Goal: Book appointment/travel/reservation

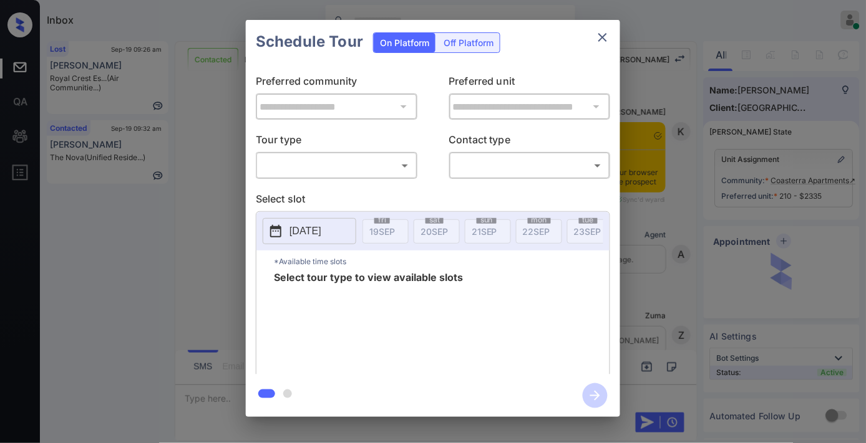
scroll to position [1212, 0]
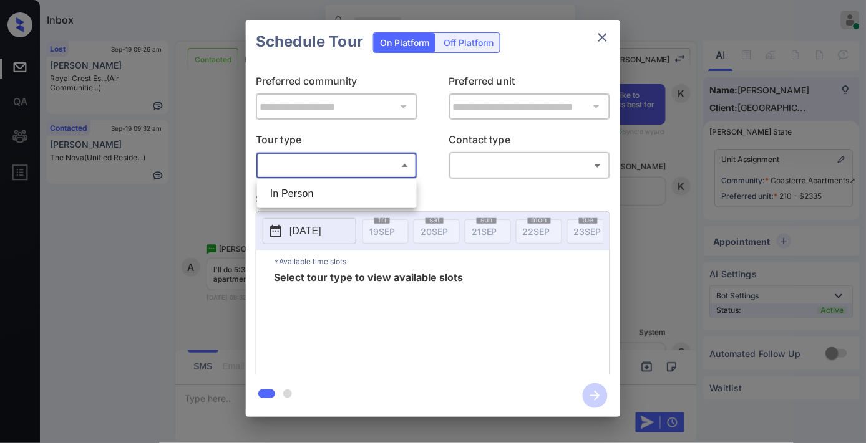
click at [362, 164] on body "Inbox Samantha Soliven Online Set yourself offline Set yourself on break Profil…" at bounding box center [433, 221] width 866 height 443
click at [359, 189] on li "In Person" at bounding box center [336, 194] width 153 height 22
type input "********"
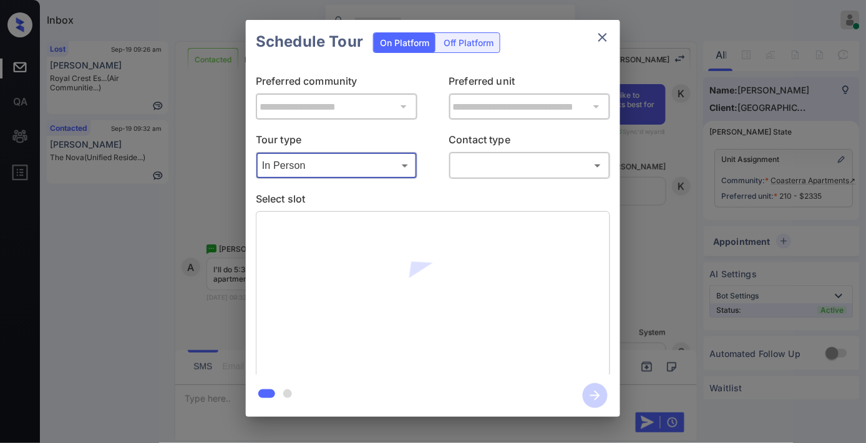
click at [518, 170] on body "Inbox Samantha Soliven Online Set yourself offline Set yourself on break Profil…" at bounding box center [433, 221] width 866 height 443
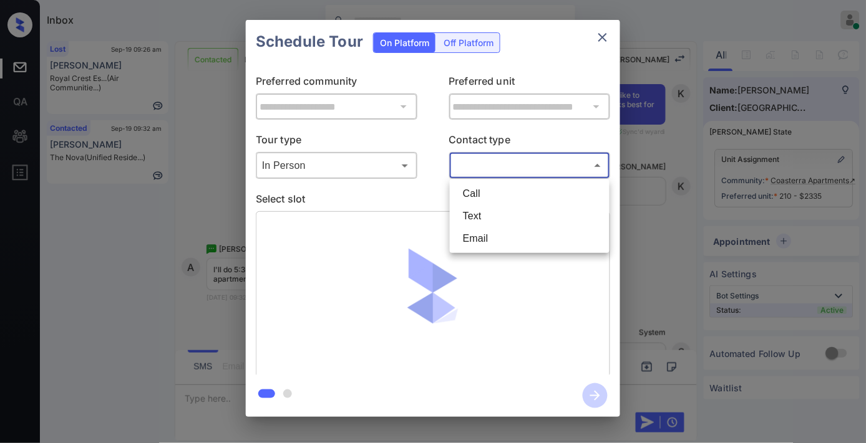
click at [490, 217] on li "Text" at bounding box center [529, 216] width 153 height 22
type input "****"
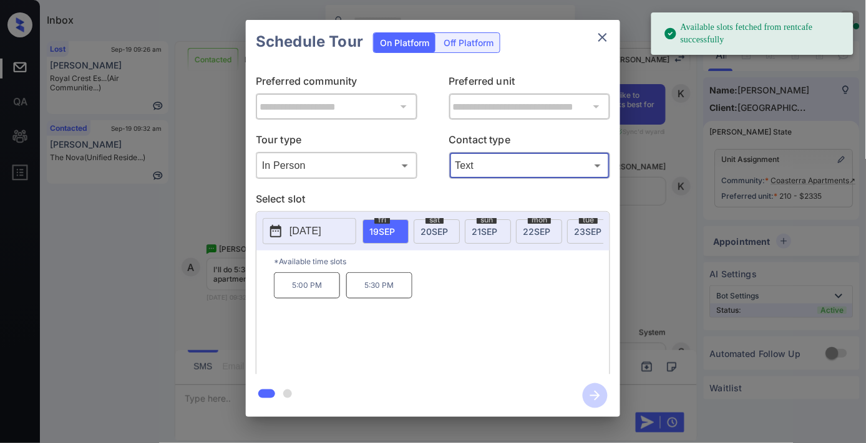
click at [387, 288] on p "5:30 PM" at bounding box center [379, 286] width 66 height 26
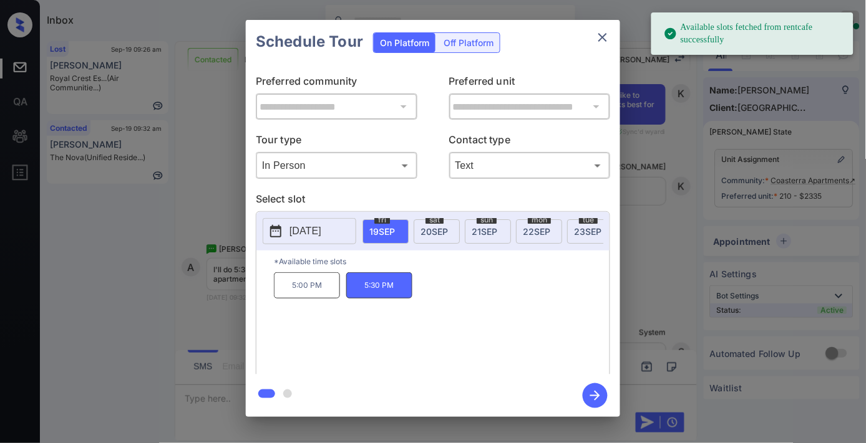
click at [599, 401] on icon "button" at bounding box center [595, 396] width 25 height 25
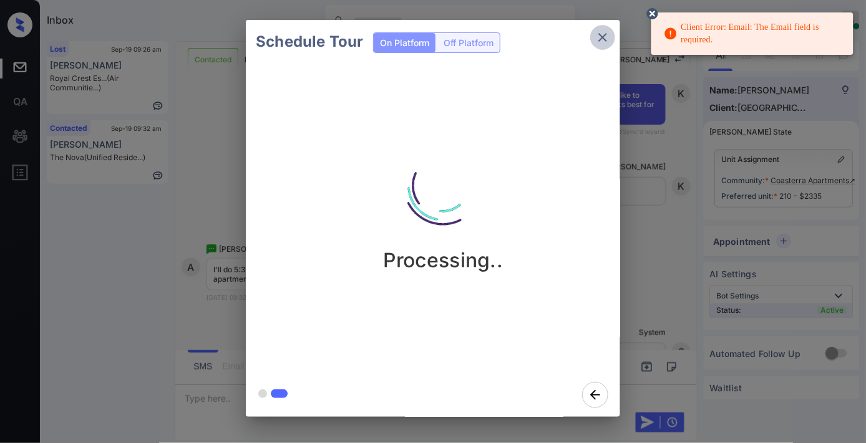
click at [603, 35] on icon "close" at bounding box center [602, 37] width 15 height 15
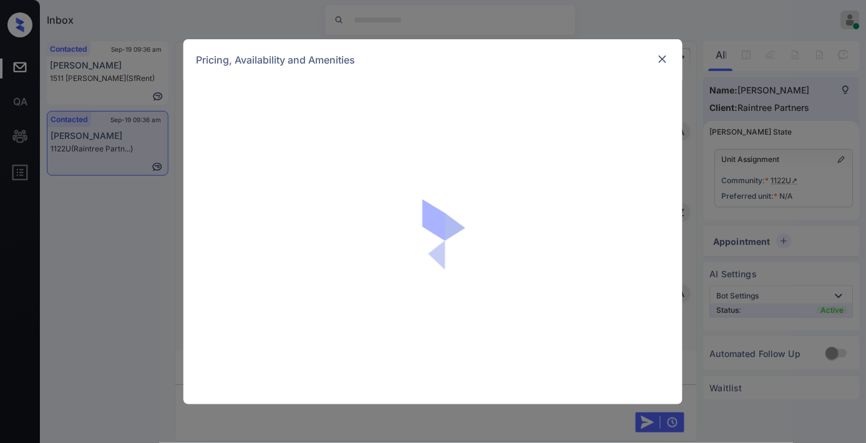
scroll to position [631, 0]
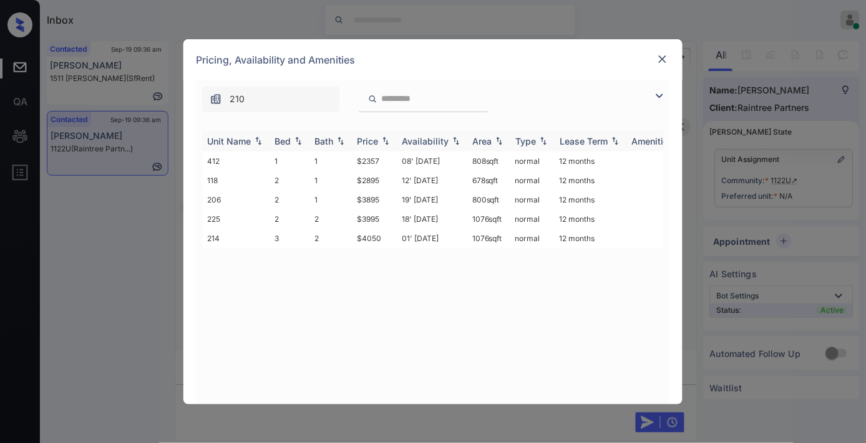
click at [384, 138] on img at bounding box center [385, 141] width 12 height 9
click at [374, 177] on td "$2895" at bounding box center [374, 180] width 45 height 19
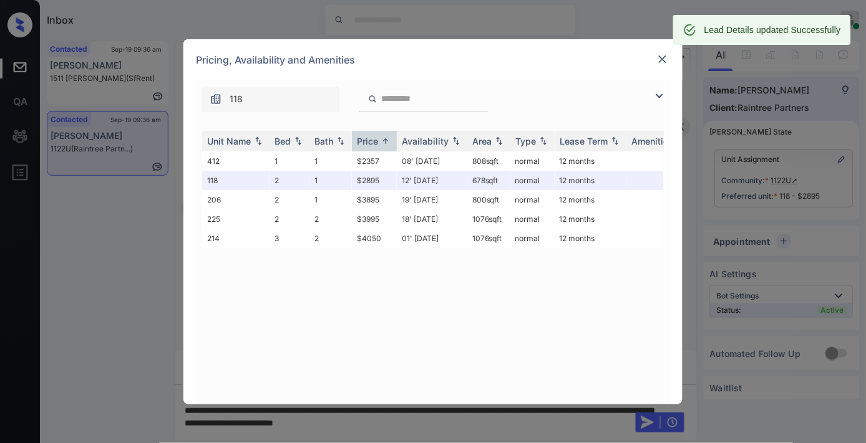
click at [655, 60] on div at bounding box center [662, 59] width 15 height 15
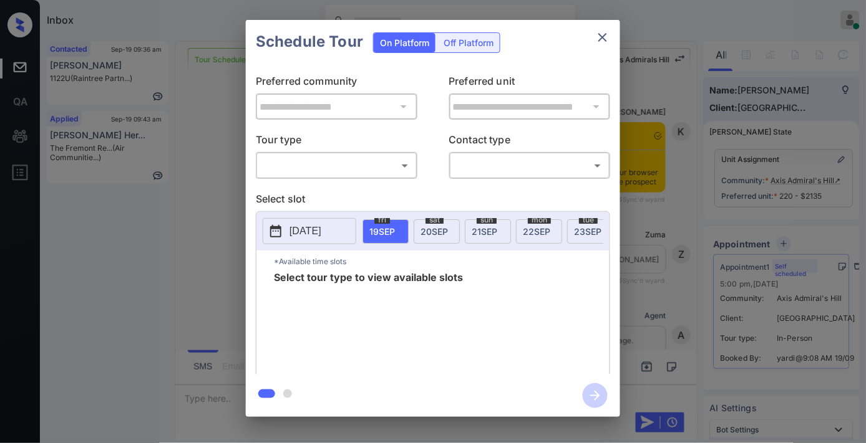
scroll to position [2451, 0]
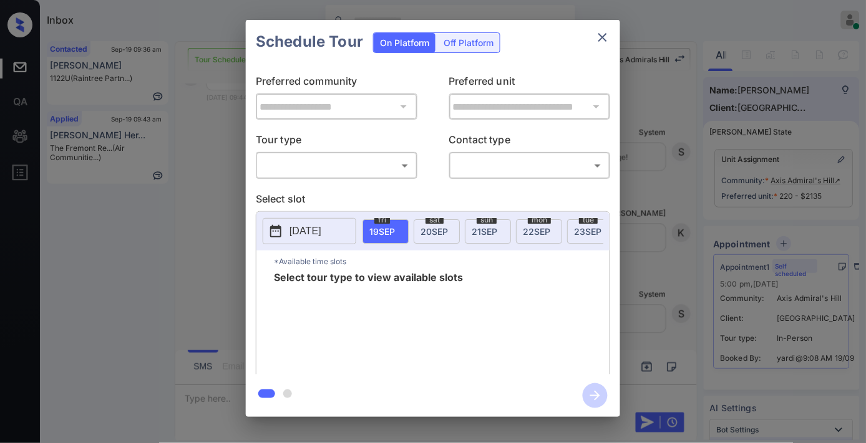
click at [384, 163] on body "Inbox Samantha Soliven Online Set yourself offline Set yourself on break Profil…" at bounding box center [433, 221] width 866 height 443
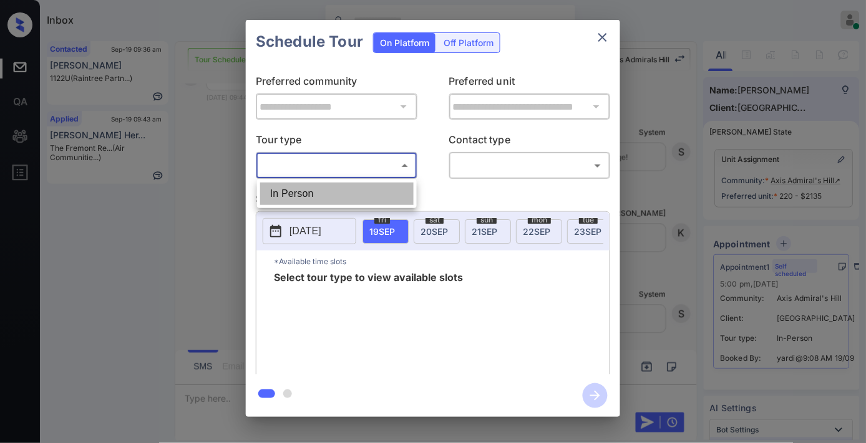
click at [379, 191] on li "In Person" at bounding box center [336, 194] width 153 height 22
type input "********"
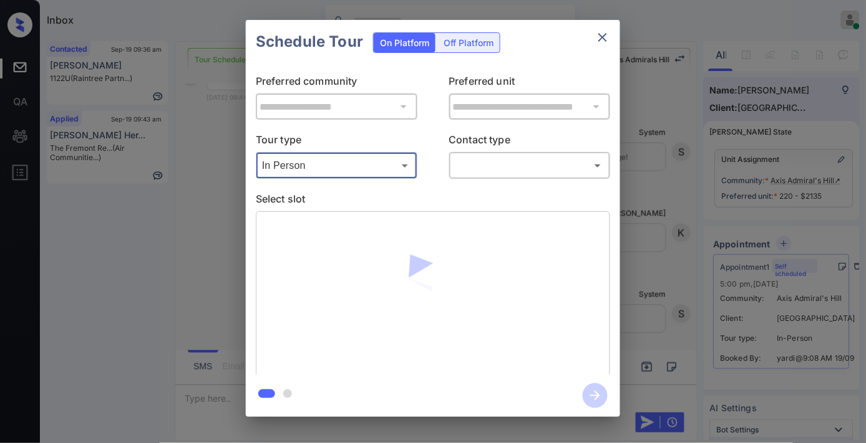
click at [500, 173] on body "Inbox Samantha Soliven Online Set yourself offline Set yourself on break Profil…" at bounding box center [433, 221] width 866 height 443
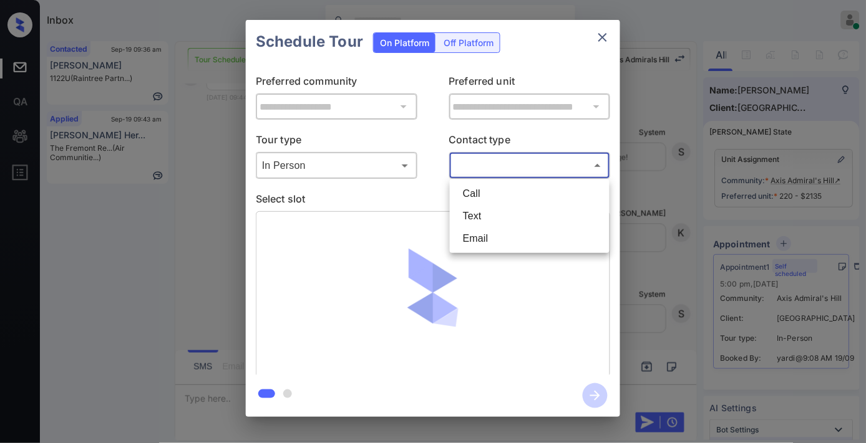
click at [507, 223] on li "Text" at bounding box center [529, 216] width 153 height 22
type input "****"
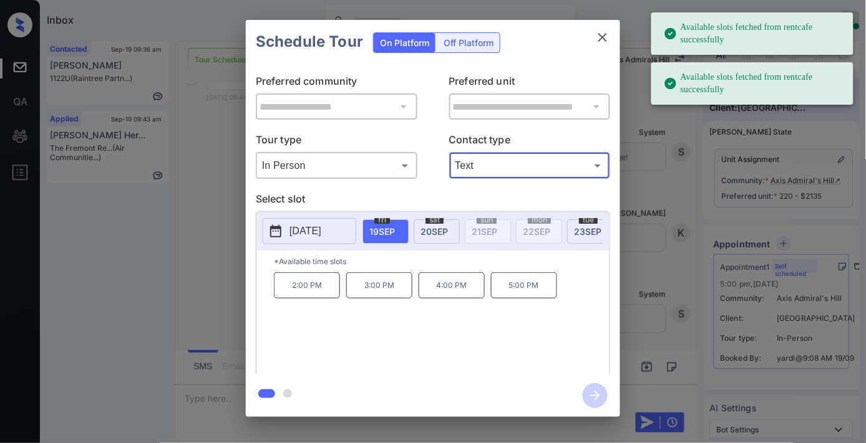
click at [530, 295] on p "5:00 PM" at bounding box center [524, 286] width 66 height 26
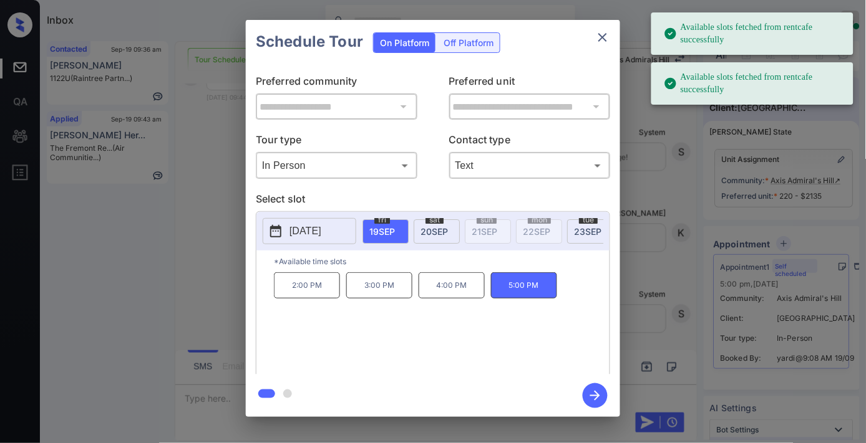
click at [599, 395] on icon "button" at bounding box center [595, 396] width 10 height 10
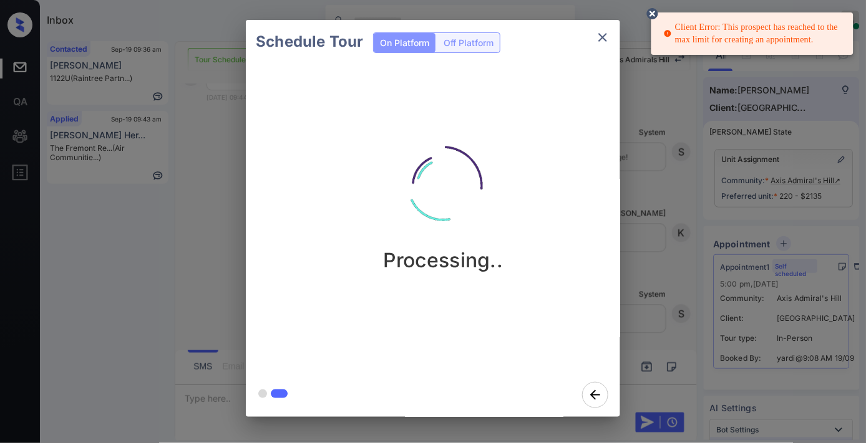
drag, startPoint x: 541, startPoint y: 92, endPoint x: 554, endPoint y: 98, distance: 13.7
click at [541, 92] on div "Processing.." at bounding box center [443, 219] width 394 height 310
click at [654, 12] on circle at bounding box center [652, 13] width 7 height 7
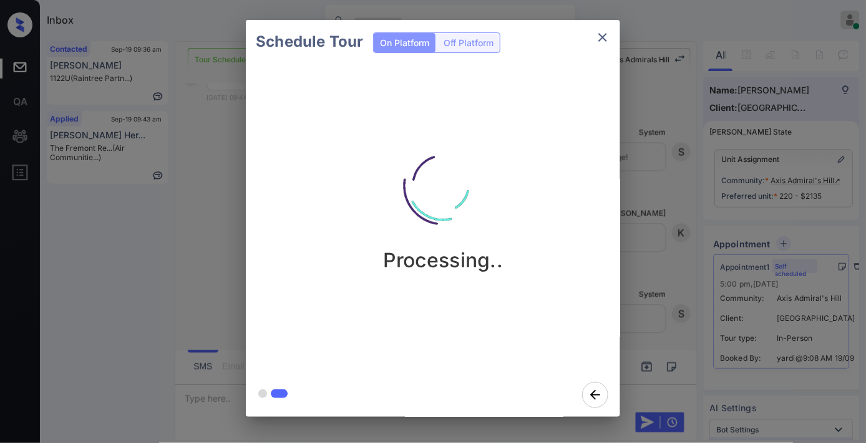
click at [599, 35] on icon "close" at bounding box center [602, 37] width 15 height 15
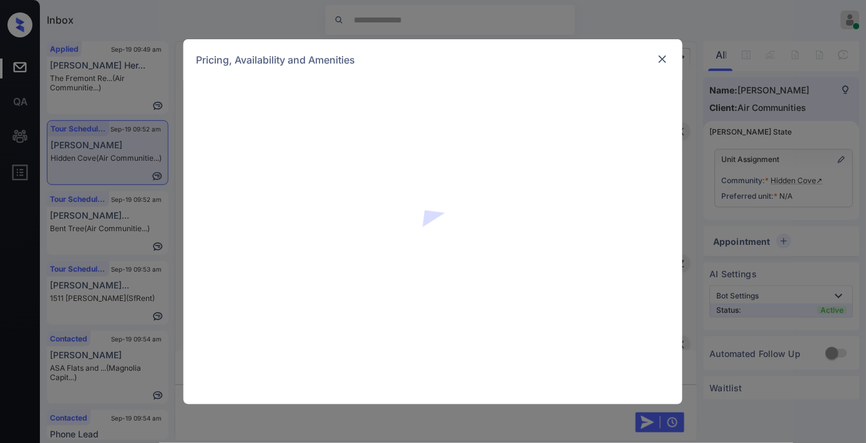
scroll to position [3534, 0]
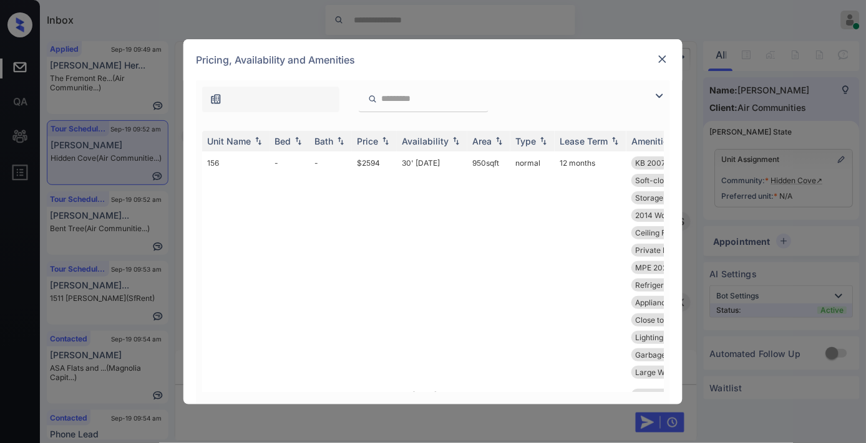
click at [665, 65] on img at bounding box center [662, 59] width 12 height 12
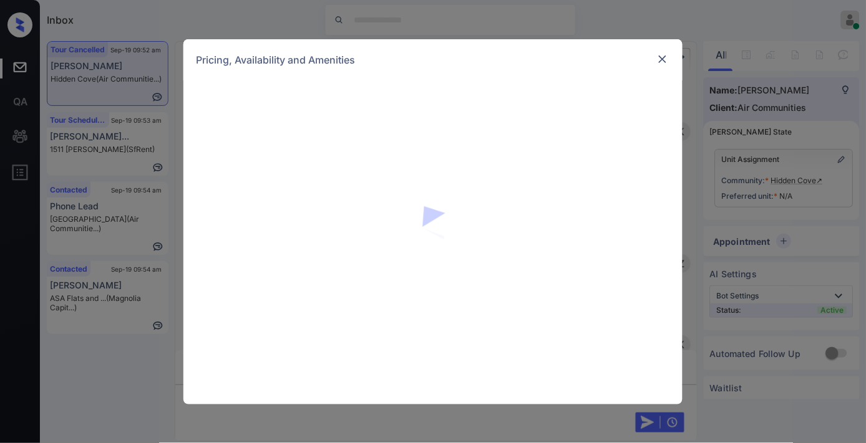
scroll to position [3456, 0]
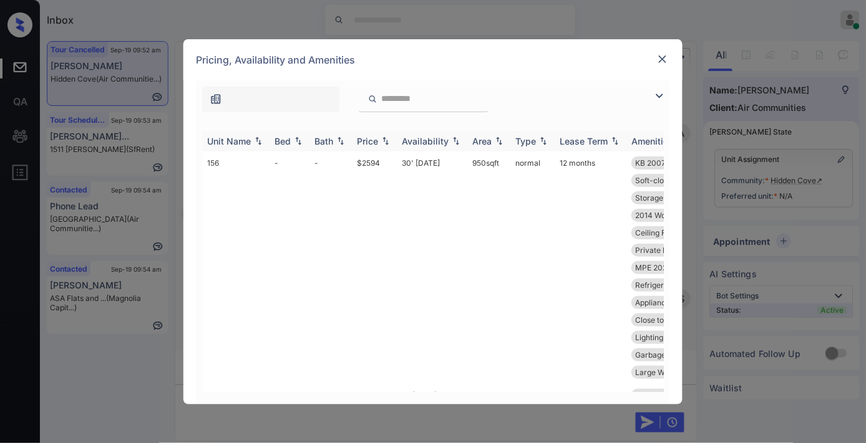
click at [369, 140] on div "Price" at bounding box center [367, 141] width 21 height 11
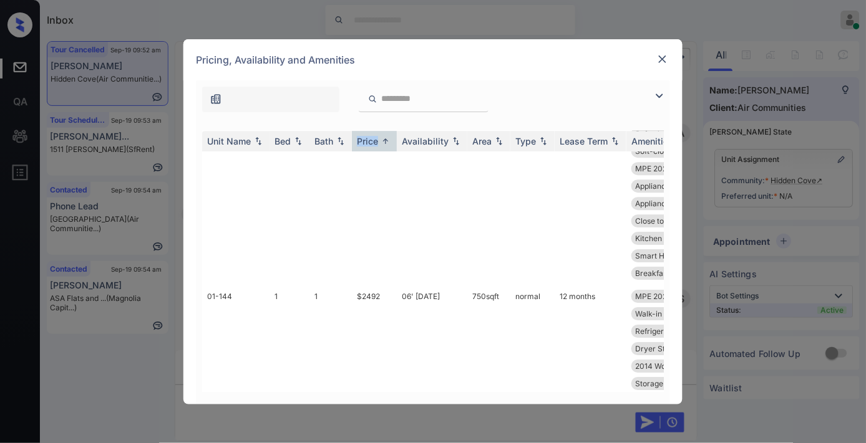
scroll to position [970, 0]
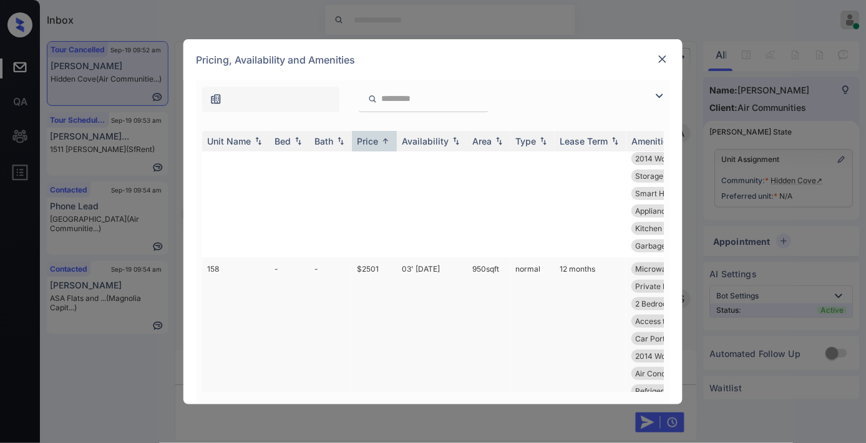
click at [423, 267] on td "03' Jul 25" at bounding box center [432, 365] width 70 height 215
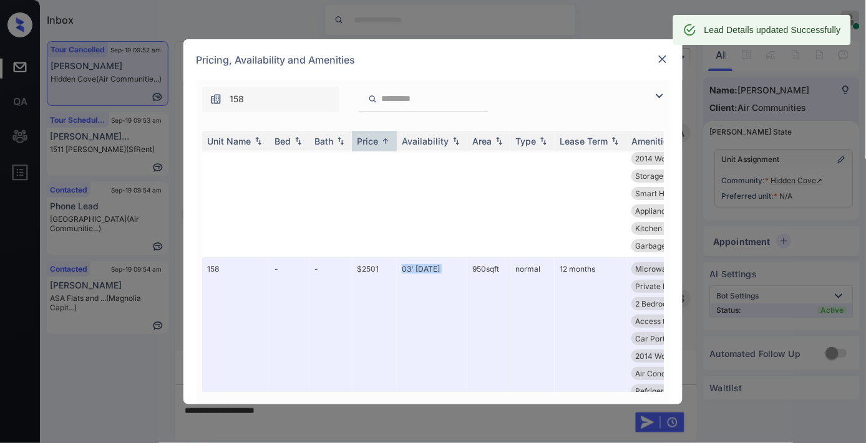
click at [658, 59] on img at bounding box center [662, 59] width 12 height 12
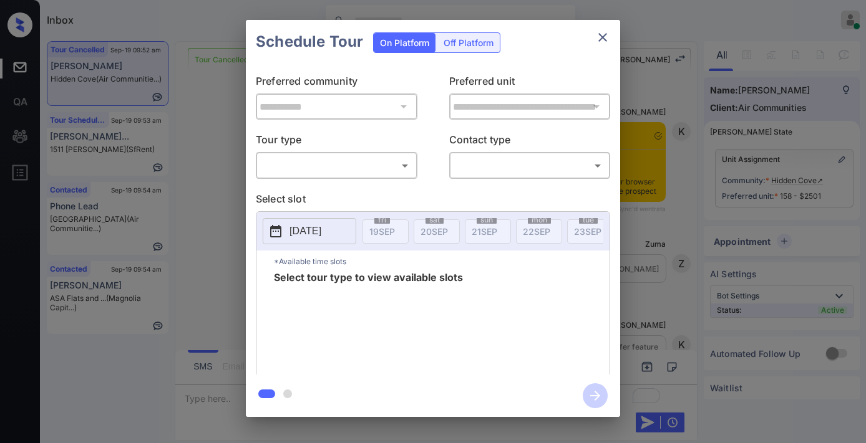
click at [307, 169] on body "Inbox [PERSON_NAME] Online Set yourself offline Set yourself on break Profile S…" at bounding box center [433, 221] width 866 height 443
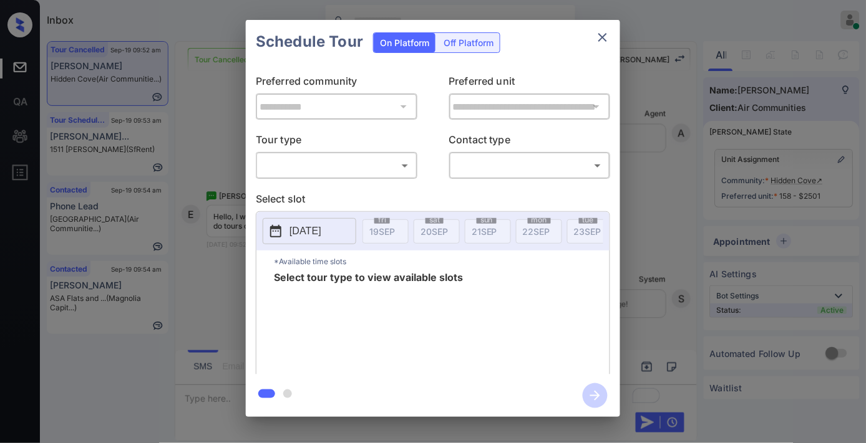
type input "********"
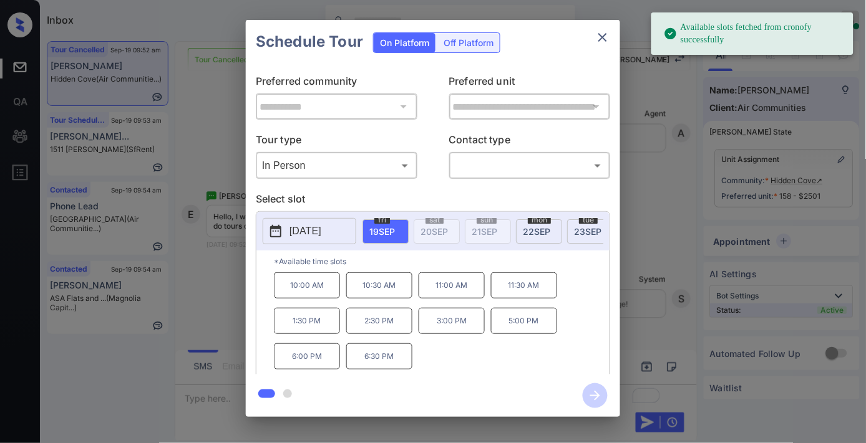
click at [316, 235] on p "2025-09-19" at bounding box center [305, 231] width 32 height 15
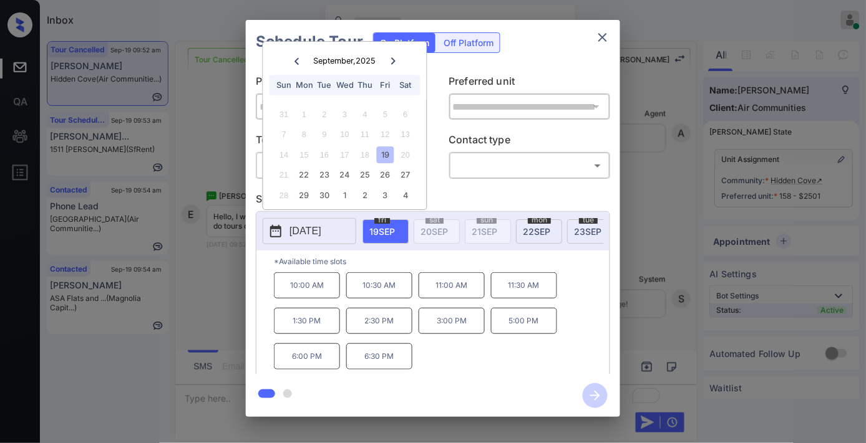
click at [606, 29] on button "close" at bounding box center [602, 37] width 25 height 25
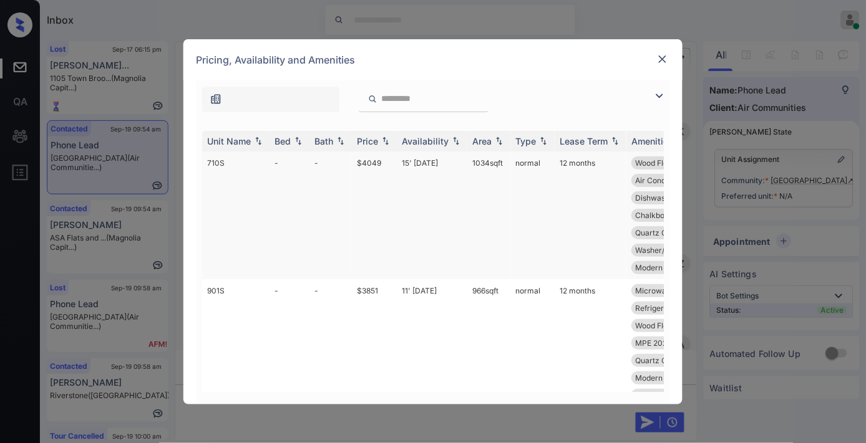
scroll to position [762, 0]
click at [374, 139] on div "Price" at bounding box center [367, 141] width 21 height 11
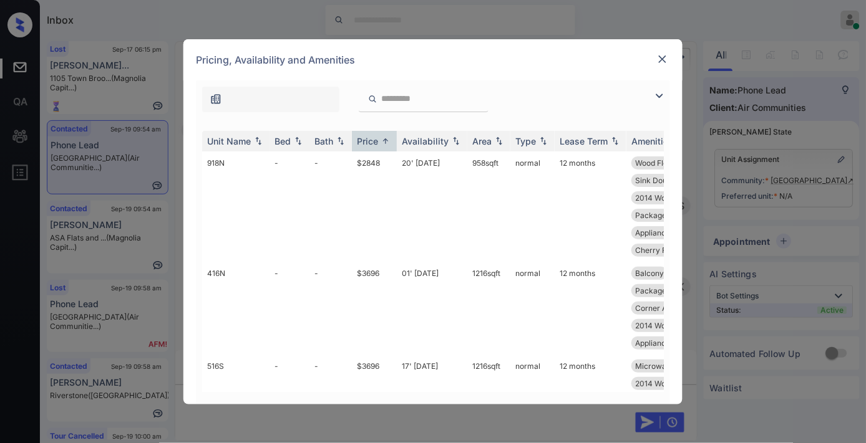
click at [816, 161] on div "**********" at bounding box center [433, 221] width 866 height 443
click at [807, 178] on div "**********" at bounding box center [433, 221] width 866 height 443
click at [662, 55] on img at bounding box center [662, 59] width 12 height 12
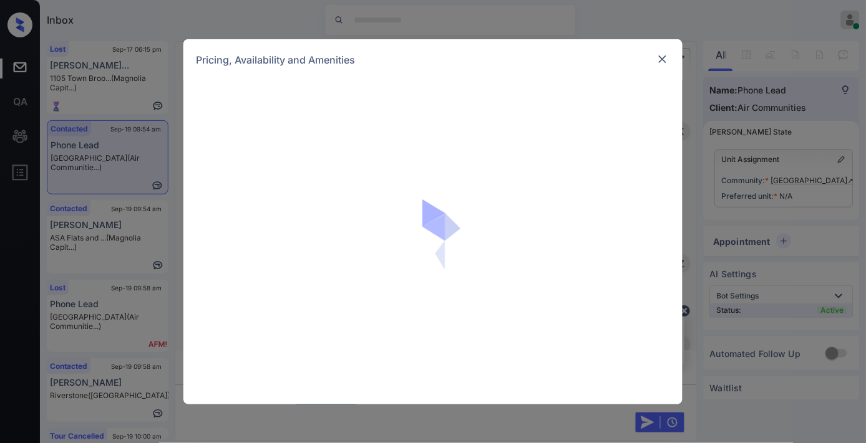
scroll to position [762, 0]
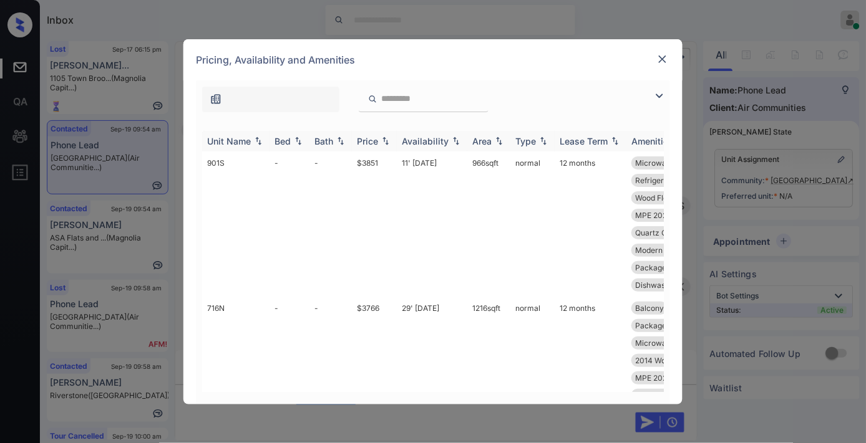
click at [379, 136] on div "Price" at bounding box center [374, 141] width 35 height 11
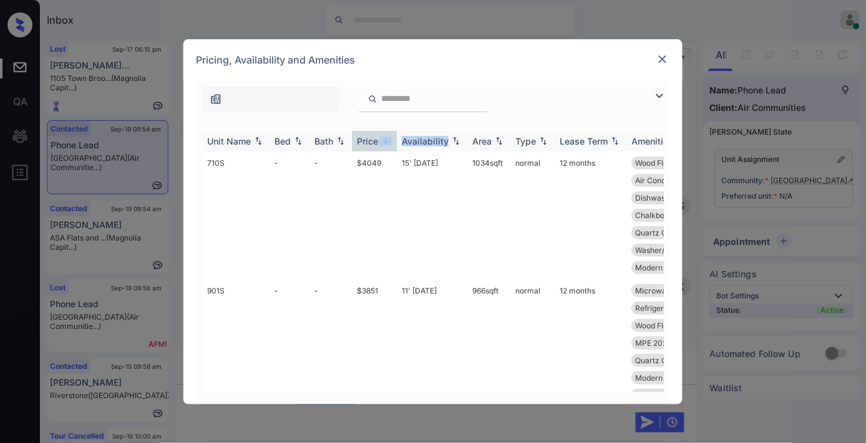
click at [379, 136] on div "Price" at bounding box center [374, 141] width 35 height 11
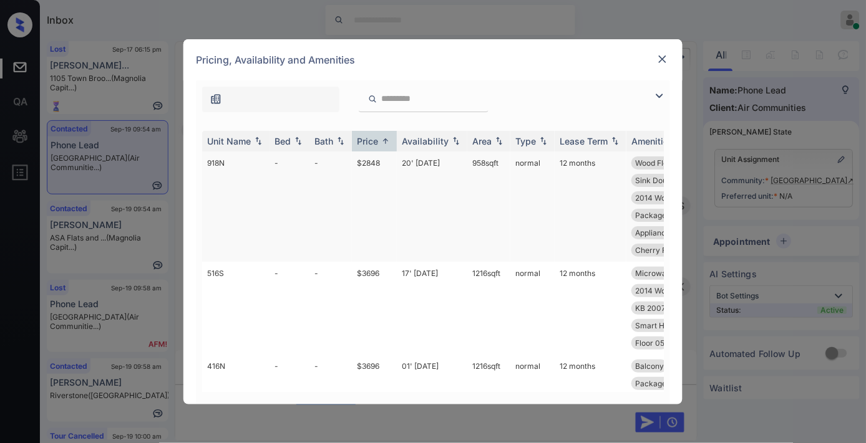
click at [472, 167] on td "958 sqft" at bounding box center [488, 207] width 43 height 110
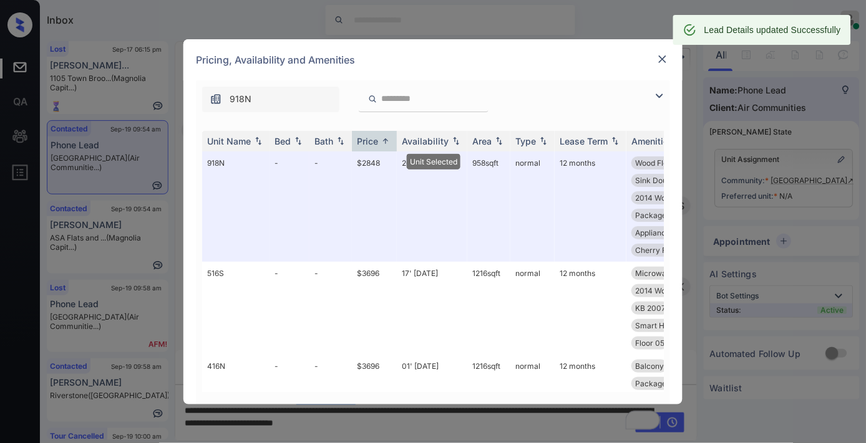
click at [650, 59] on div "Pricing, Availability and Amenities" at bounding box center [432, 59] width 499 height 41
click at [659, 53] on img at bounding box center [662, 59] width 12 height 12
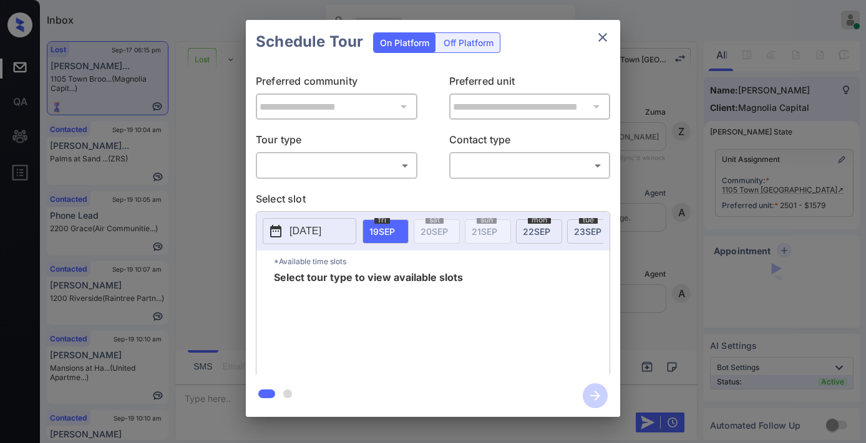
click at [365, 165] on body "Inbox [PERSON_NAME] Online Set yourself offline Set yourself on break Profile S…" at bounding box center [433, 221] width 866 height 443
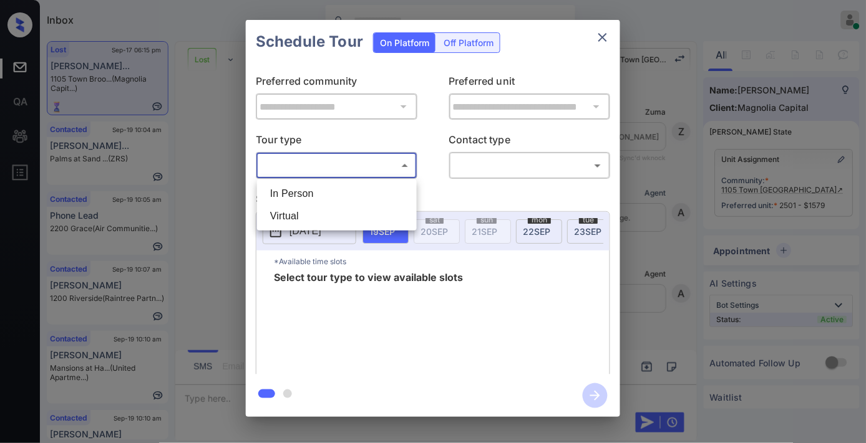
scroll to position [1374, 0]
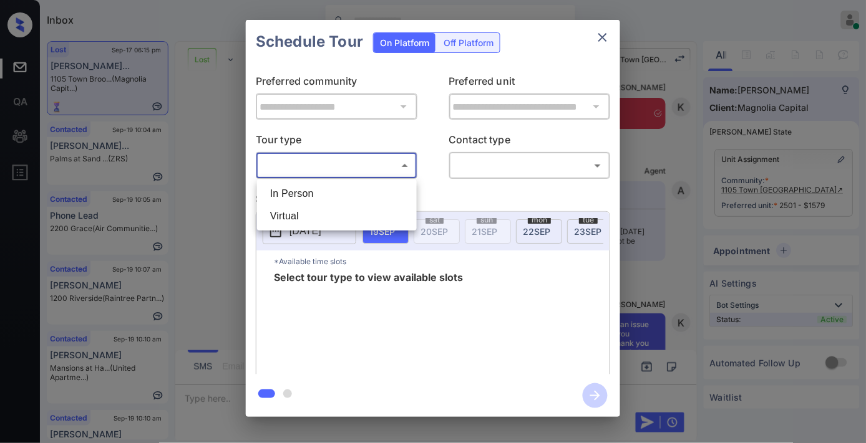
click at [370, 185] on li "In Person" at bounding box center [336, 194] width 153 height 22
type input "********"
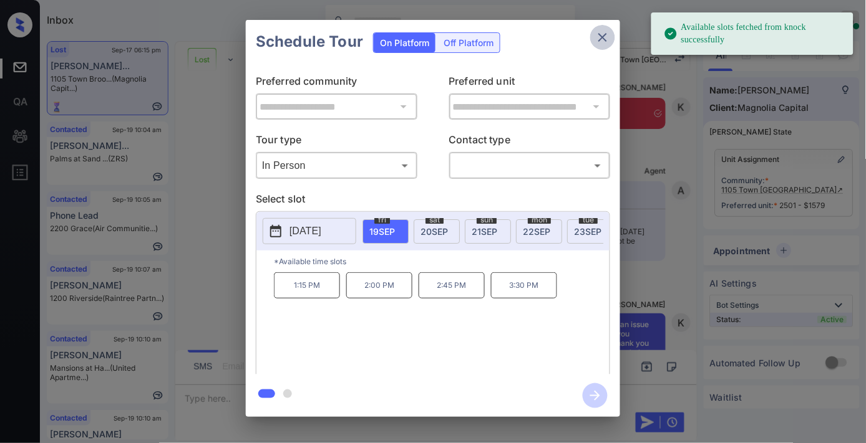
click at [603, 34] on icon "close" at bounding box center [602, 37] width 15 height 15
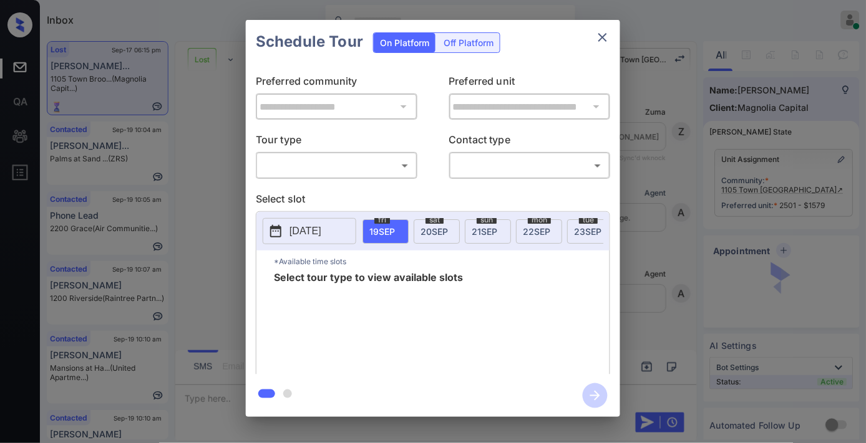
scroll to position [3037, 0]
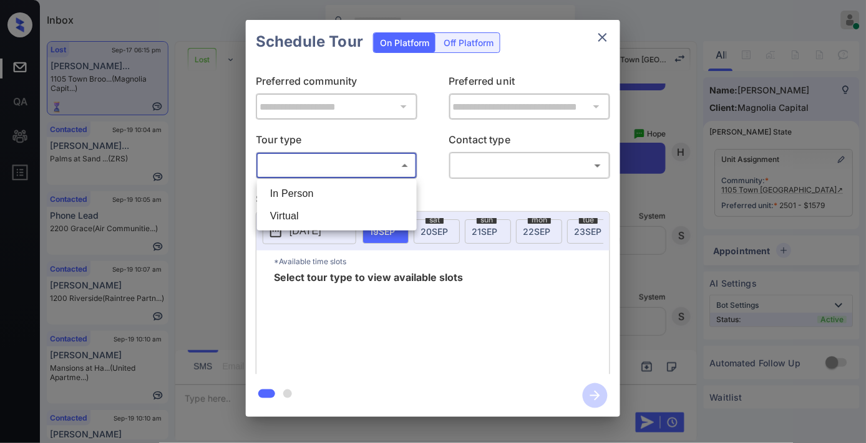
click at [372, 168] on body "Inbox [PERSON_NAME] Online Set yourself offline Set yourself on break Profile S…" at bounding box center [433, 221] width 866 height 443
click at [347, 191] on li "In Person" at bounding box center [336, 194] width 153 height 22
type input "********"
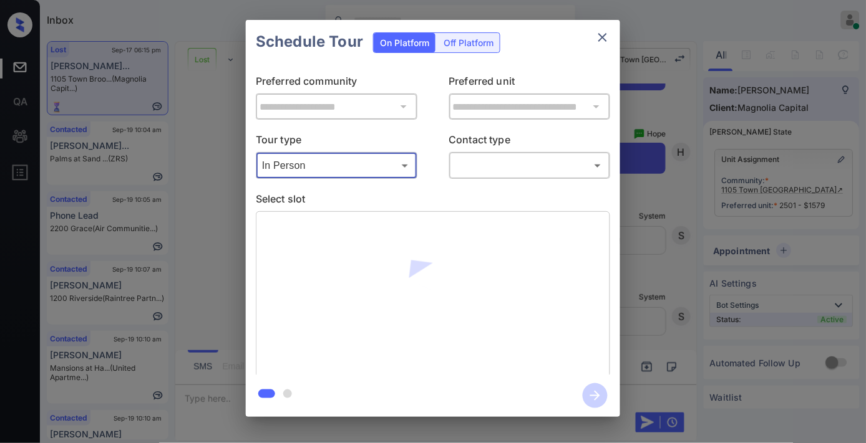
click at [506, 170] on body "Inbox [PERSON_NAME] Online Set yourself offline Set yourself on break Profile S…" at bounding box center [433, 221] width 866 height 443
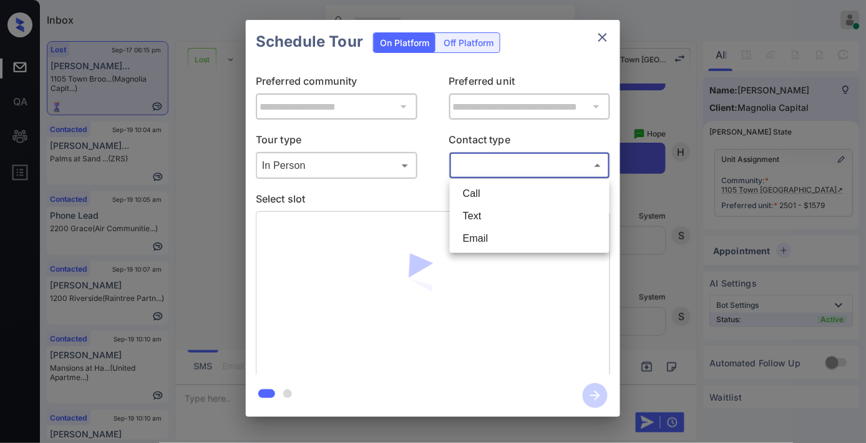
click at [509, 212] on li "Text" at bounding box center [529, 216] width 153 height 22
type input "****"
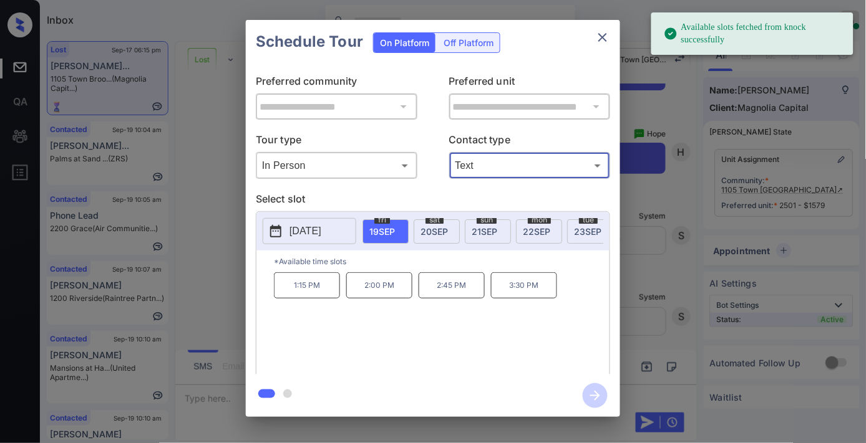
click at [435, 231] on span "20 SEP" at bounding box center [433, 231] width 27 height 11
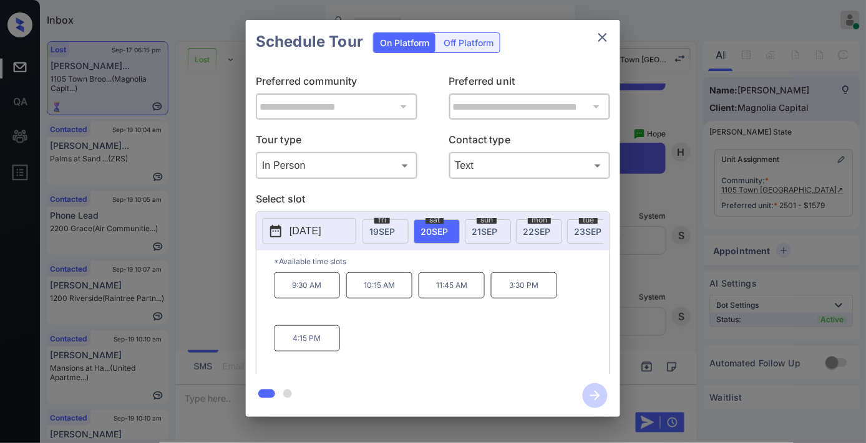
click at [518, 298] on p "3:30 PM" at bounding box center [524, 286] width 66 height 26
click at [599, 394] on icon "button" at bounding box center [595, 396] width 25 height 25
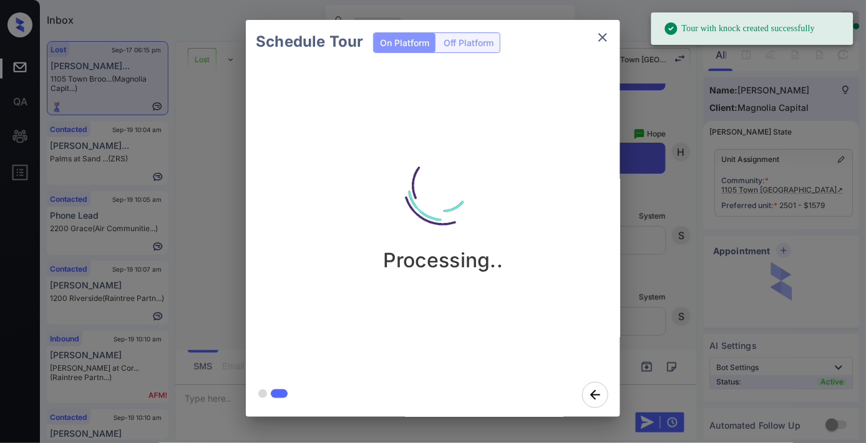
scroll to position [3302, 0]
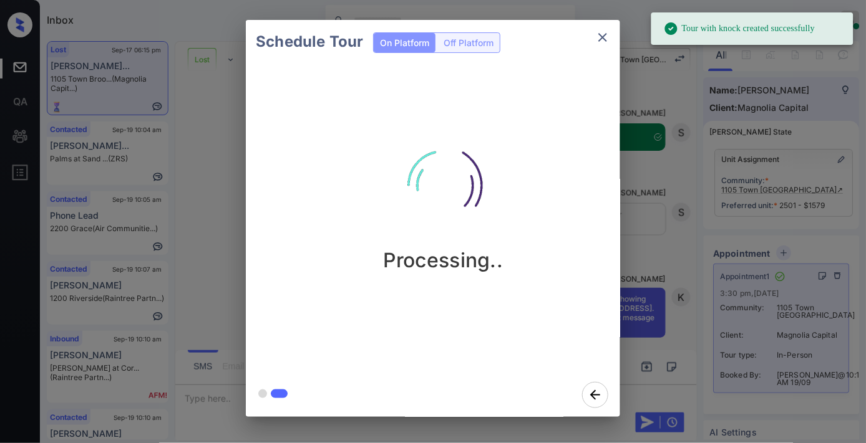
click at [602, 41] on icon "close" at bounding box center [602, 37] width 15 height 15
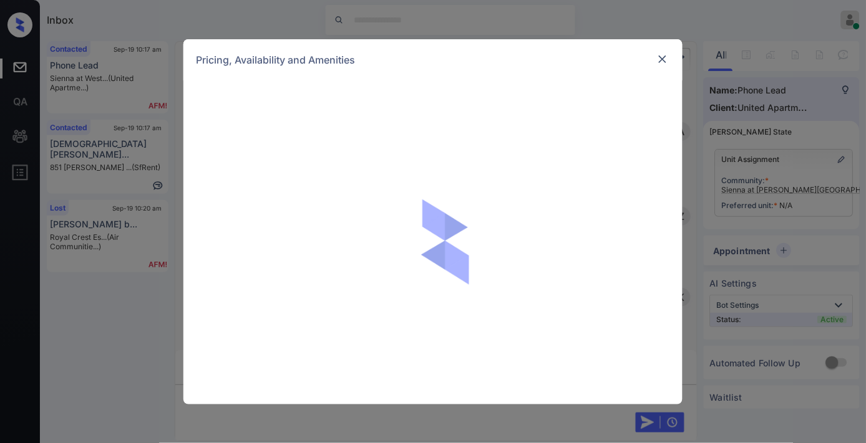
scroll to position [485, 0]
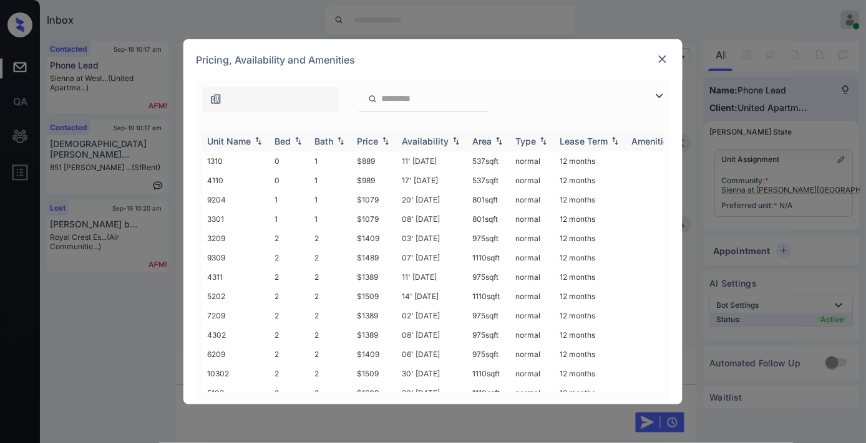
click at [375, 142] on div "Price" at bounding box center [367, 141] width 21 height 11
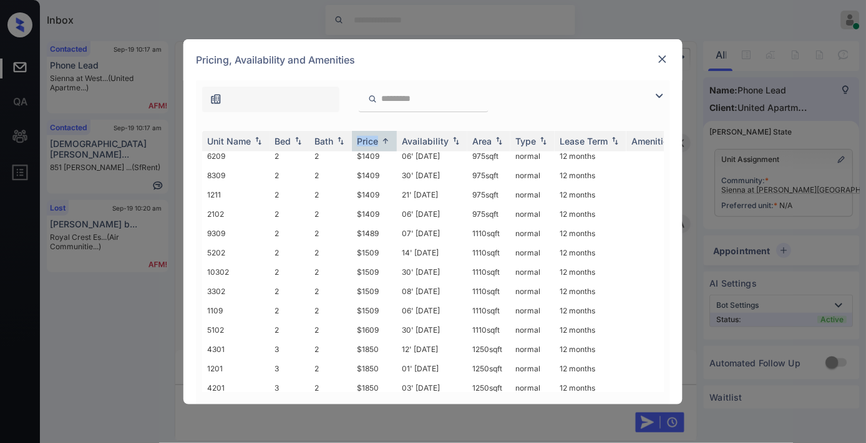
scroll to position [206, 0]
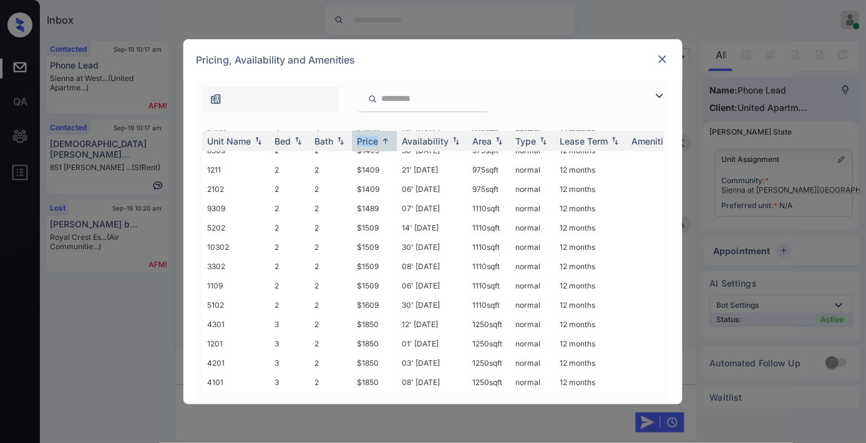
click at [665, 62] on img at bounding box center [662, 59] width 12 height 12
